Goal: Complete application form

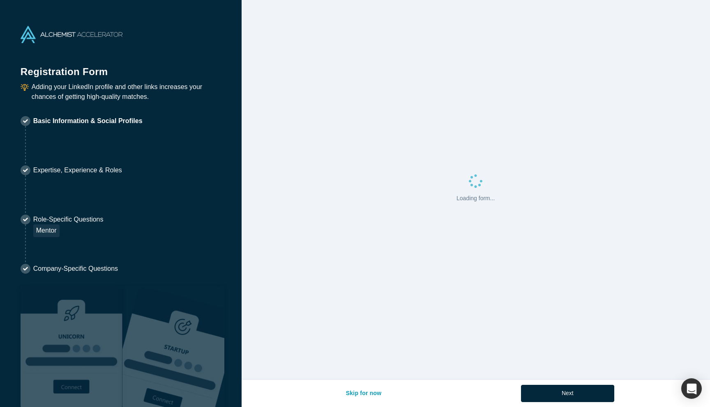
select select "US"
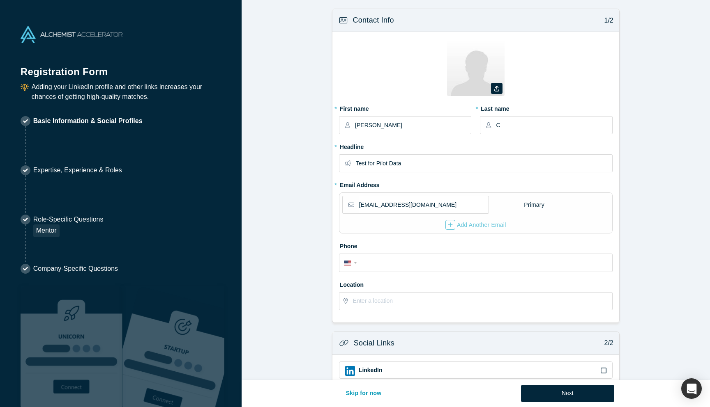
scroll to position [132, 0]
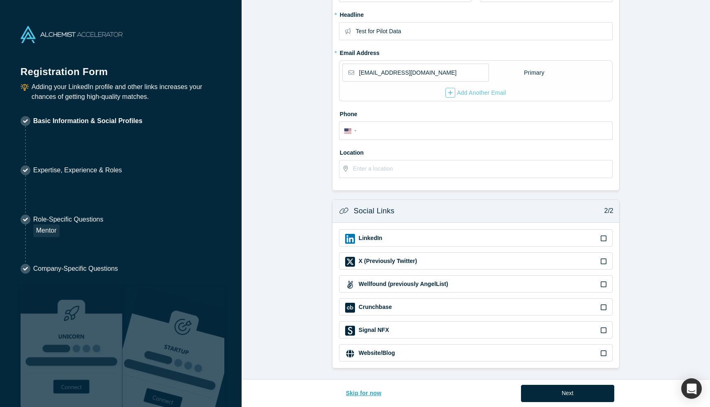
click at [359, 395] on button "Skip for now" at bounding box center [363, 393] width 53 height 17
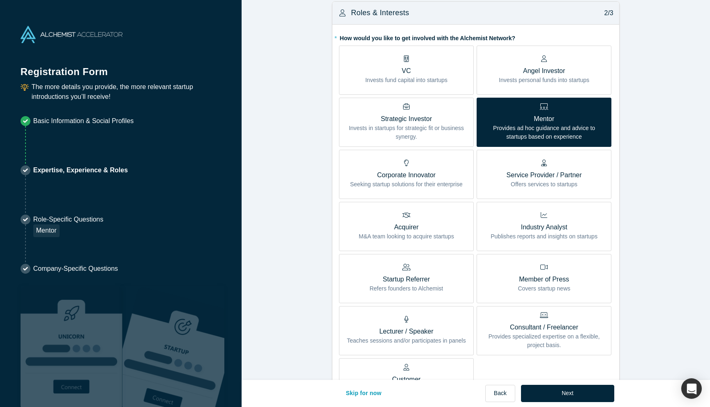
scroll to position [381, 0]
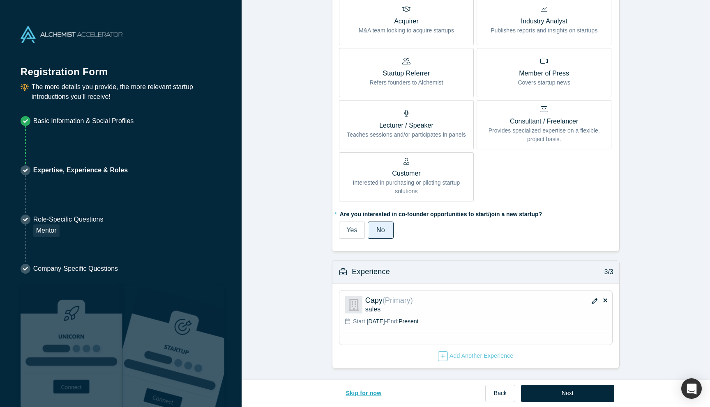
click at [373, 394] on button "Skip for now" at bounding box center [363, 393] width 53 height 17
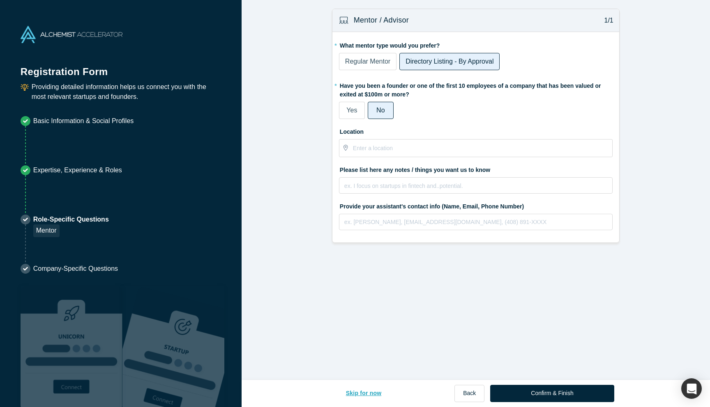
scroll to position [0, 0]
click at [373, 394] on button "Skip for now" at bounding box center [363, 393] width 53 height 17
click at [364, 394] on button "Skip for now" at bounding box center [363, 393] width 53 height 17
